Goal: Information Seeking & Learning: Learn about a topic

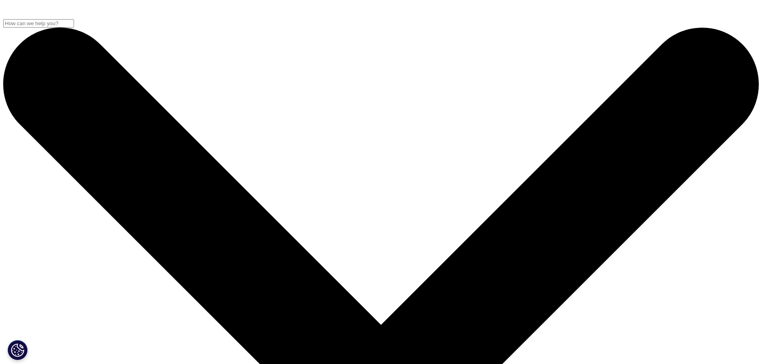
scroll to position [197, 472]
drag, startPoint x: 729, startPoint y: 142, endPoint x: 675, endPoint y: 144, distance: 54.0
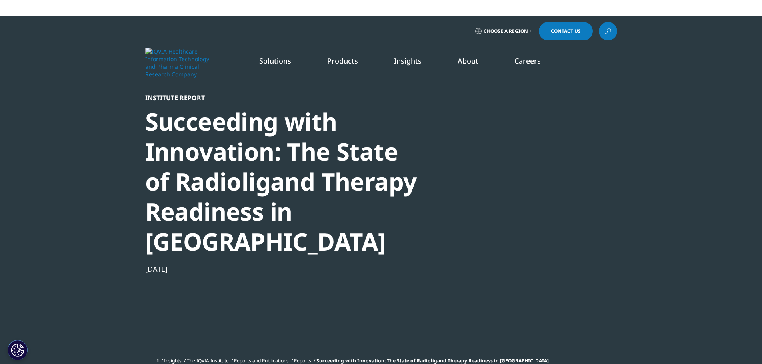
click at [102, 154] on section "Institute Report Succeeding with Innovation: The State of Radioligand Therapy R…" at bounding box center [381, 195] width 762 height 359
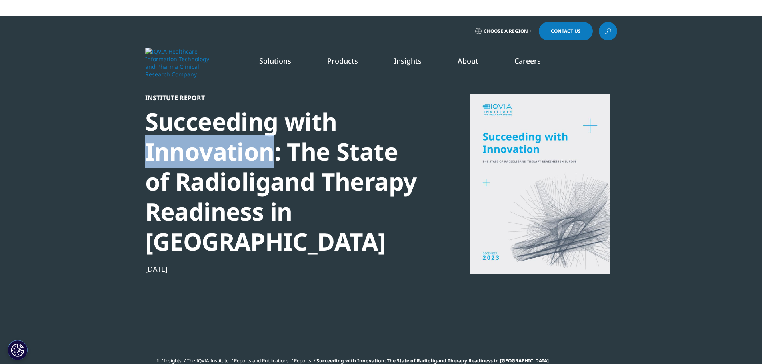
click at [102, 154] on section "Institute Report Succeeding with Innovation: The State of Radioligand Therapy R…" at bounding box center [381, 195] width 762 height 359
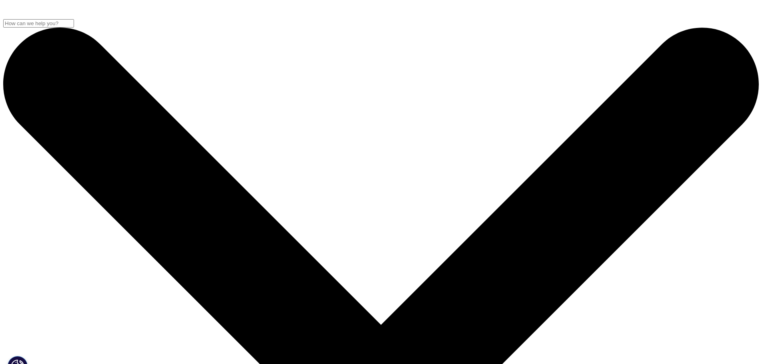
scroll to position [442, 472]
